Goal: Find specific page/section: Locate a particular part of the current website

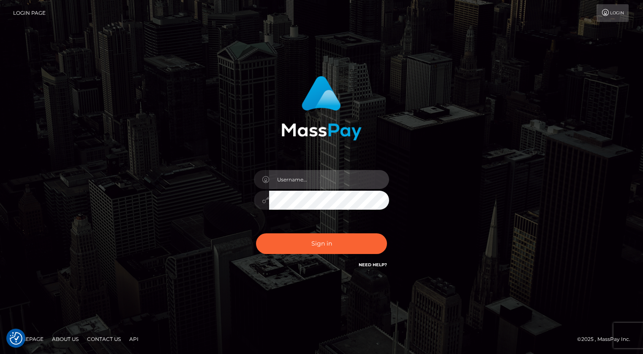
click at [311, 187] on input "text" at bounding box center [329, 179] width 120 height 19
type input "Kevin.xcite"
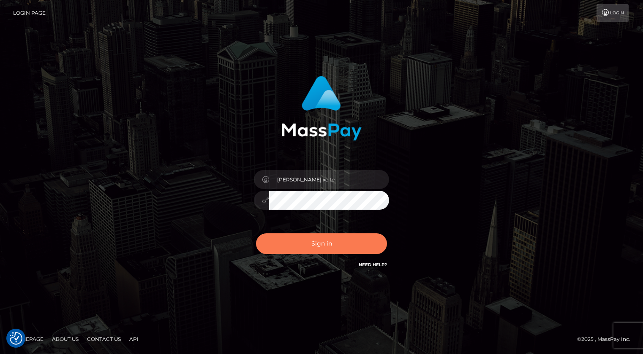
click at [295, 246] on button "Sign in" at bounding box center [321, 244] width 131 height 21
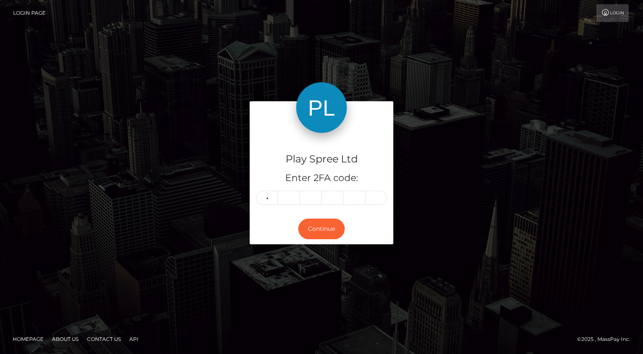
type input "7"
type input "9"
type input "6"
type input "7"
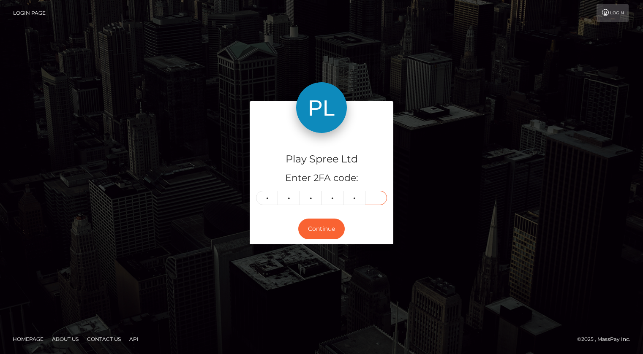
type input "5"
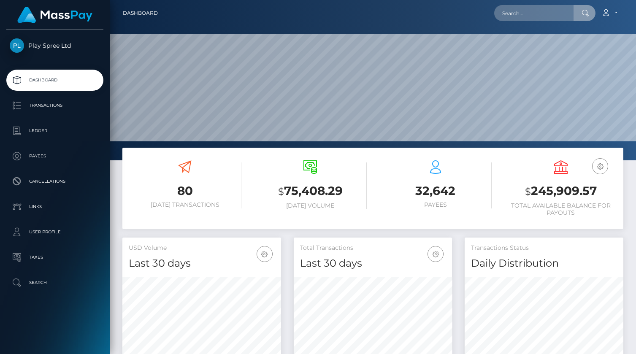
click at [566, 14] on input "text" at bounding box center [534, 13] width 79 height 16
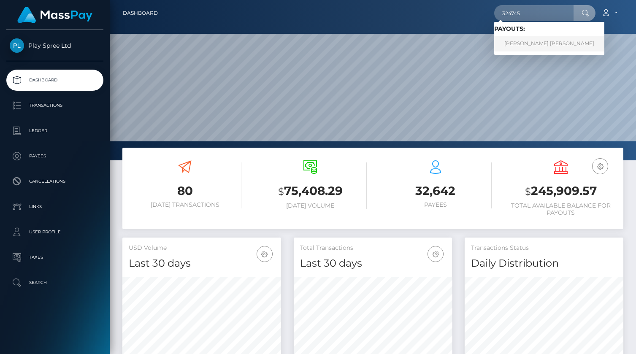
type input "324745"
click at [525, 46] on link "JARED NICHOLAS MCCUE" at bounding box center [550, 44] width 110 height 16
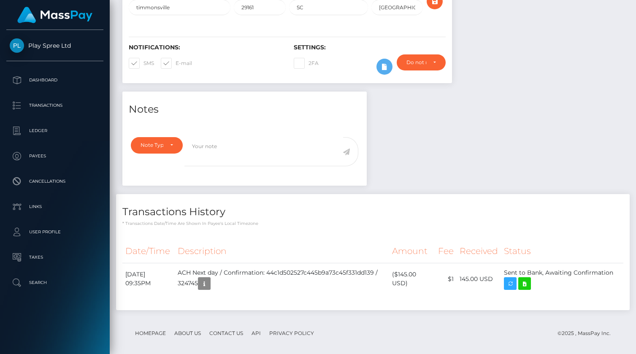
scroll to position [180, 0]
